Goal: Task Accomplishment & Management: Manage account settings

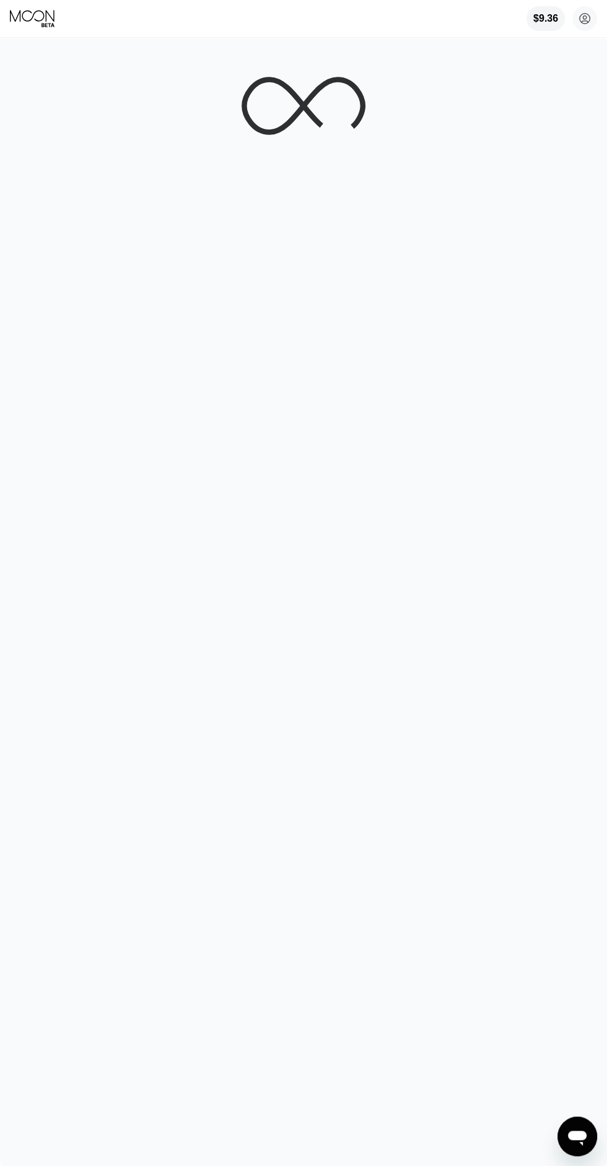
click at [540, 24] on div "$9.36" at bounding box center [545, 18] width 25 height 11
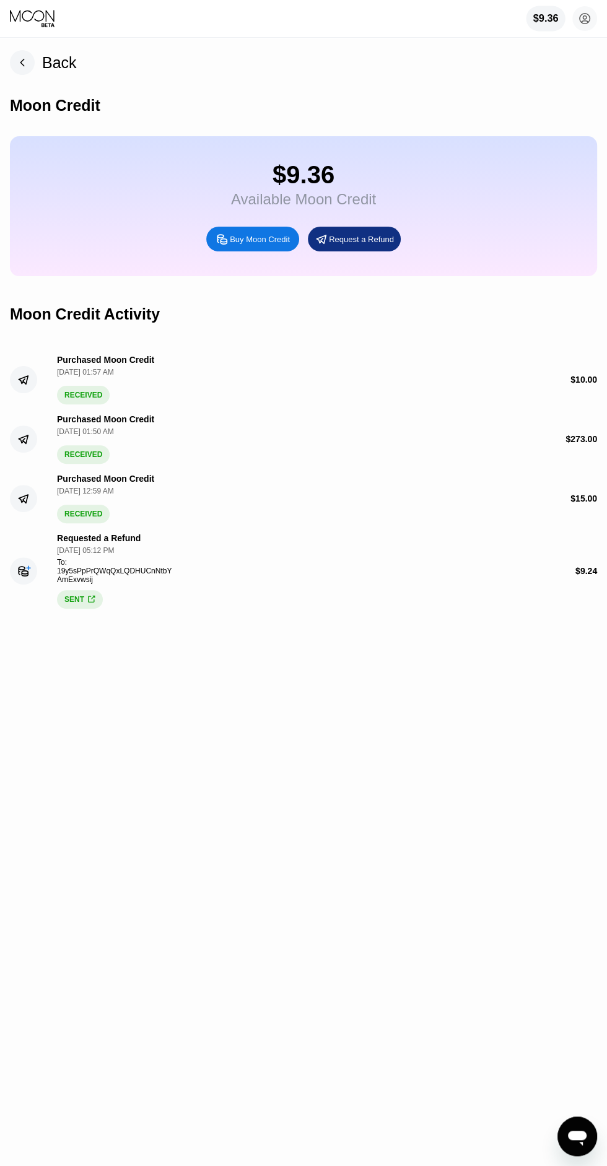
click at [126, 165] on div "$9.36 Available Moon Credit Buy Moon Credit Request a Refund" at bounding box center [303, 206] width 587 height 140
click at [35, 72] on div "Back" at bounding box center [43, 62] width 67 height 25
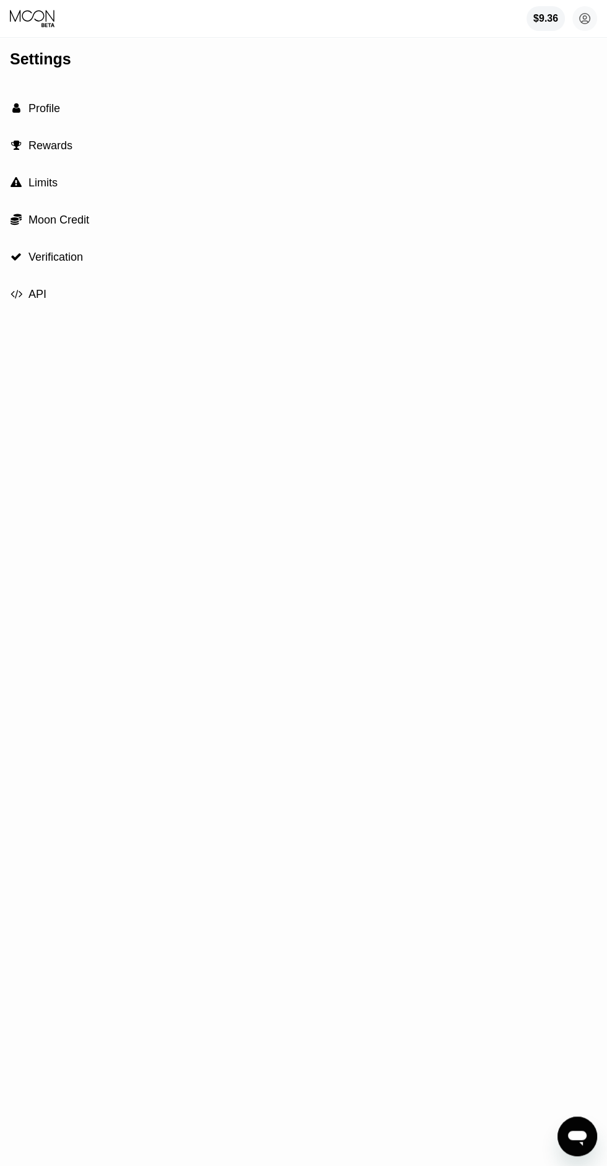
click at [580, 25] on circle at bounding box center [584, 18] width 25 height 25
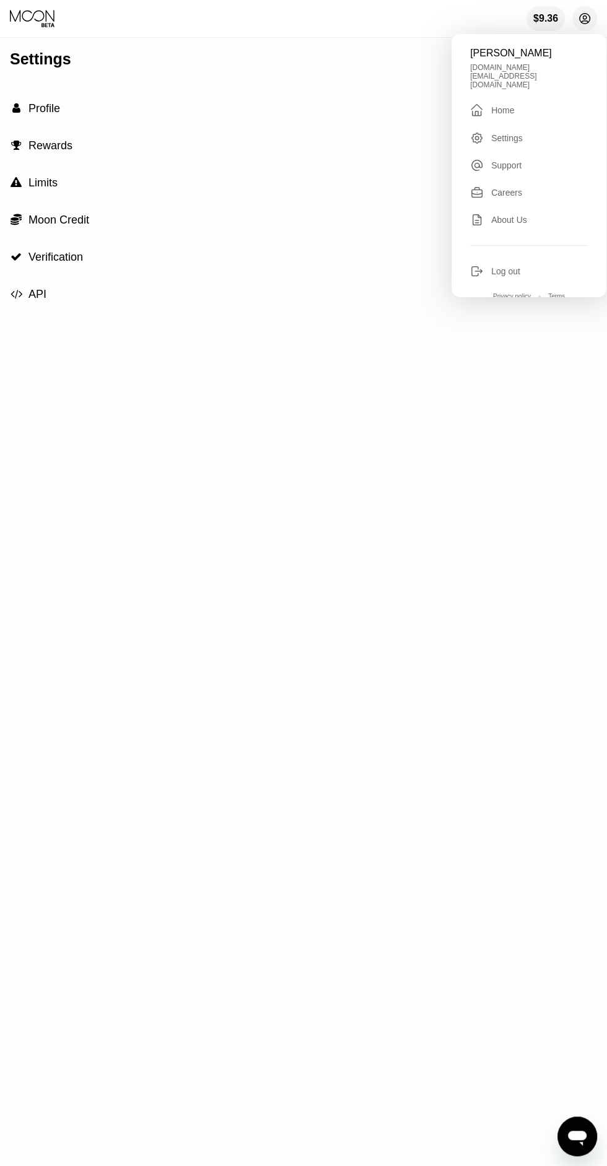
click at [481, 103] on div "" at bounding box center [477, 110] width 14 height 15
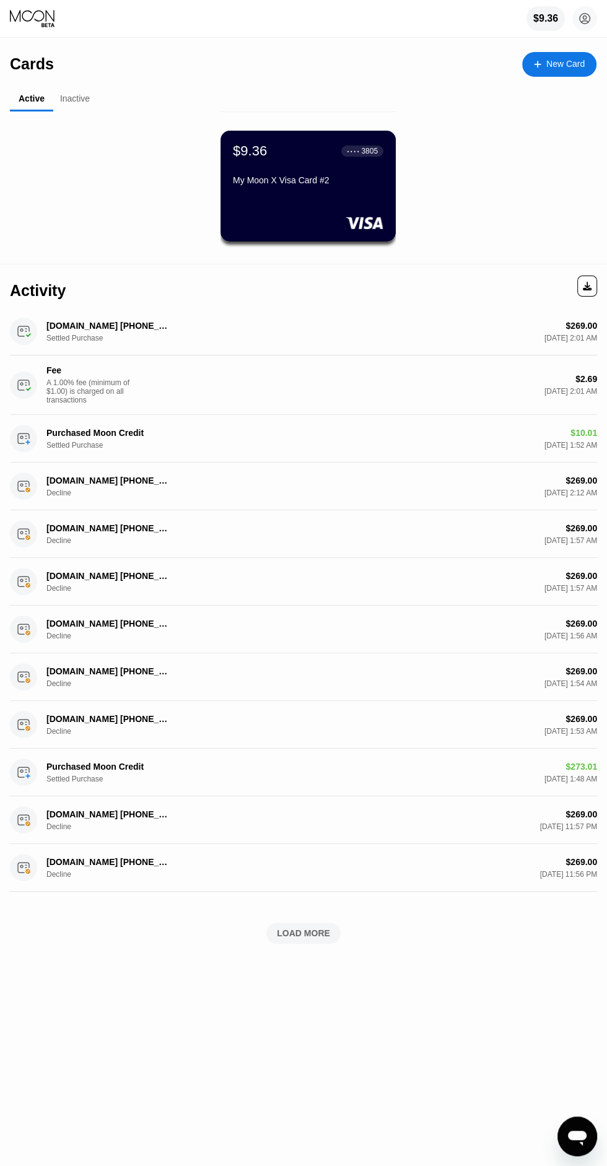
click at [279, 185] on div "My Moon X Visa Card #2" at bounding box center [308, 182] width 151 height 15
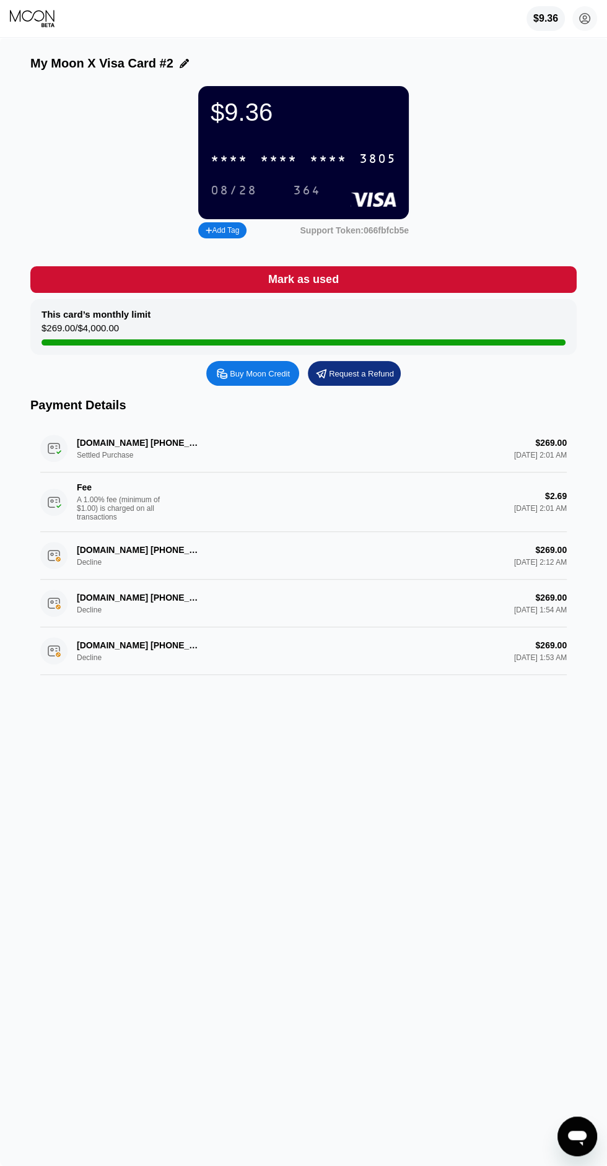
click at [367, 152] on div "* * * * * * * * * * * * 3805" at bounding box center [303, 158] width 201 height 25
